Goal: Task Accomplishment & Management: Complete application form

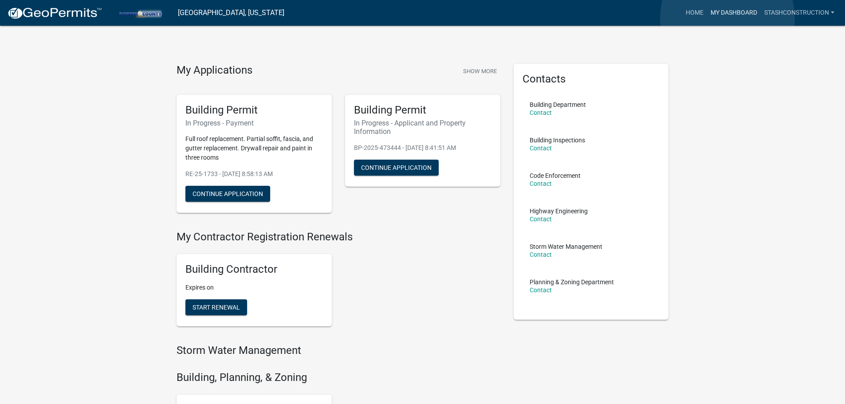
click at [728, 18] on link "My Dashboard" at bounding box center [734, 12] width 54 height 17
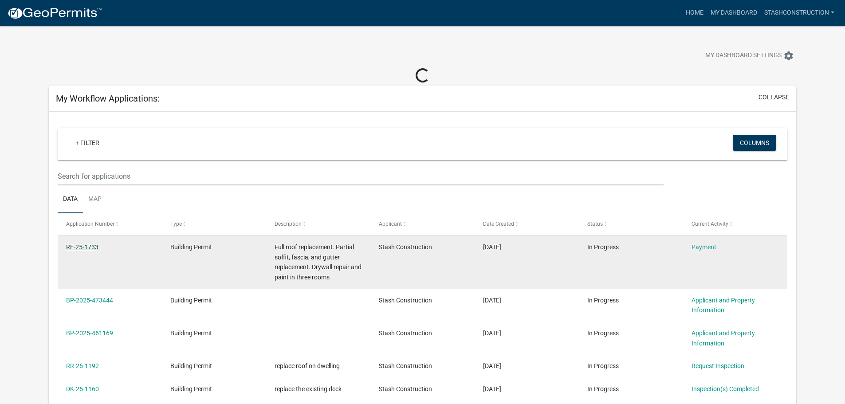
click at [91, 249] on link "RE-25-1733" at bounding box center [82, 247] width 32 height 7
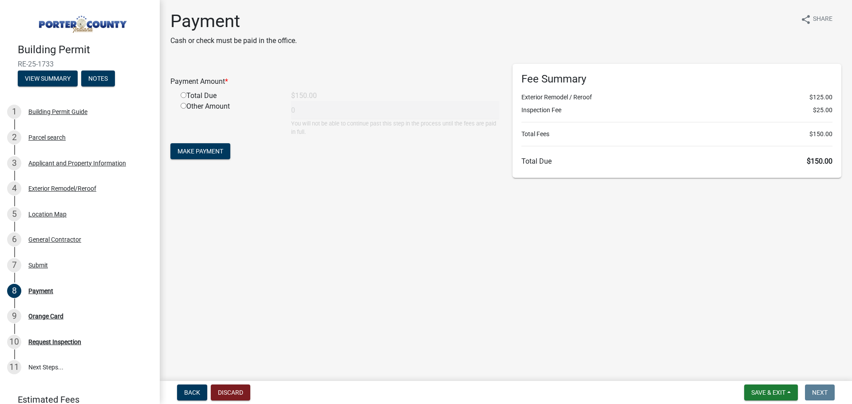
click at [196, 93] on div "Total Due" at bounding box center [229, 96] width 111 height 11
click at [183, 93] on input "radio" at bounding box center [184, 95] width 6 height 6
radio input "true"
type input "150"
click at [197, 146] on button "Make Payment" at bounding box center [200, 151] width 60 height 16
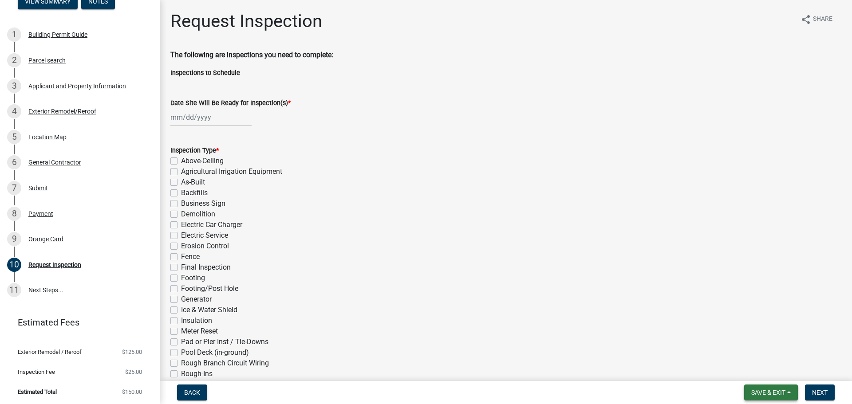
click at [765, 392] on span "Save & Exit" at bounding box center [768, 392] width 34 height 7
click at [762, 373] on button "Save & Exit" at bounding box center [762, 369] width 71 height 21
